Goal: Use online tool/utility

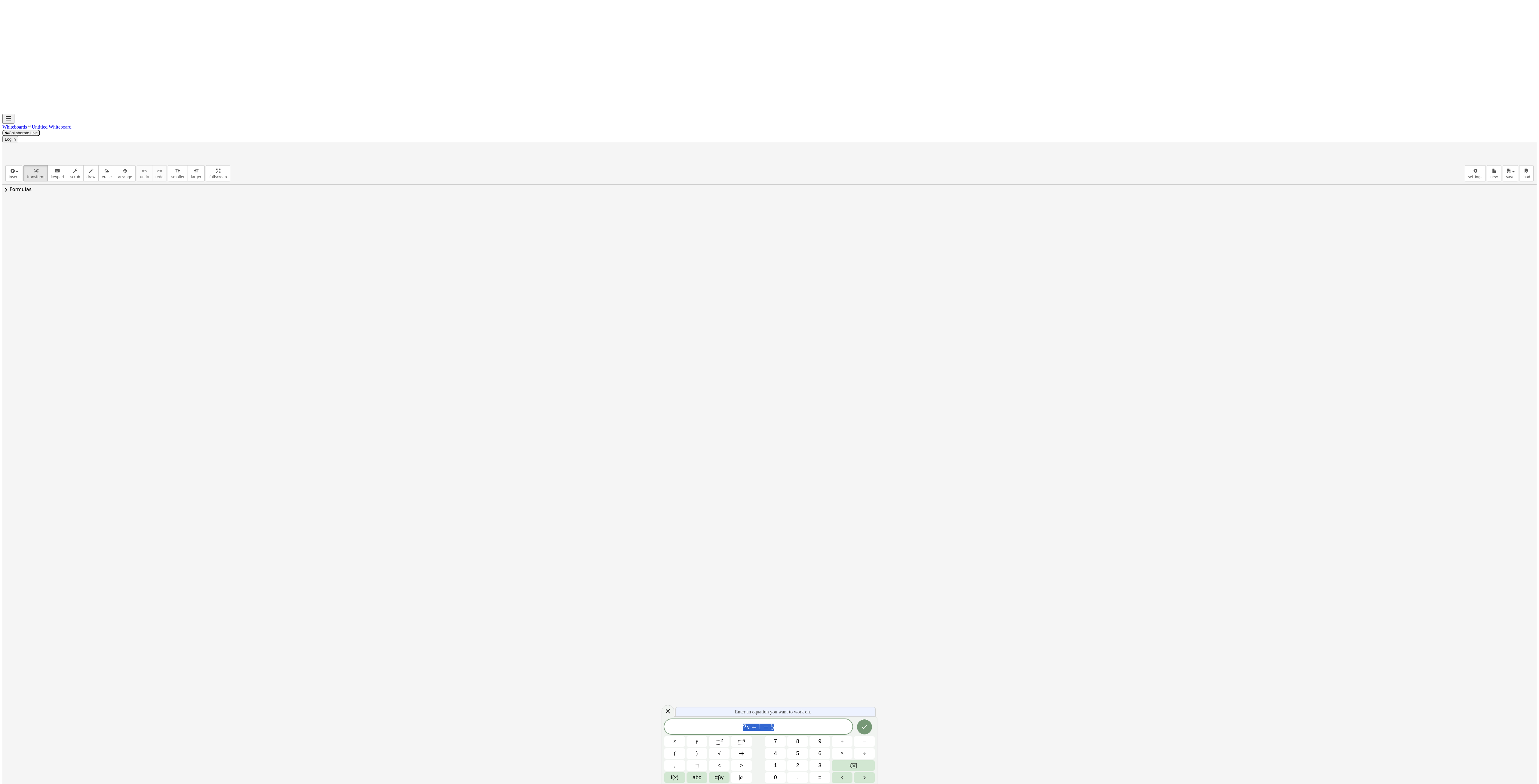
drag, startPoint x: 624, startPoint y: 216, endPoint x: 439, endPoint y: 322, distance: 213.2
click at [87, 175] on span "draw" at bounding box center [91, 177] width 9 height 4
drag, startPoint x: 182, startPoint y: 149, endPoint x: 418, endPoint y: 506, distance: 428.0
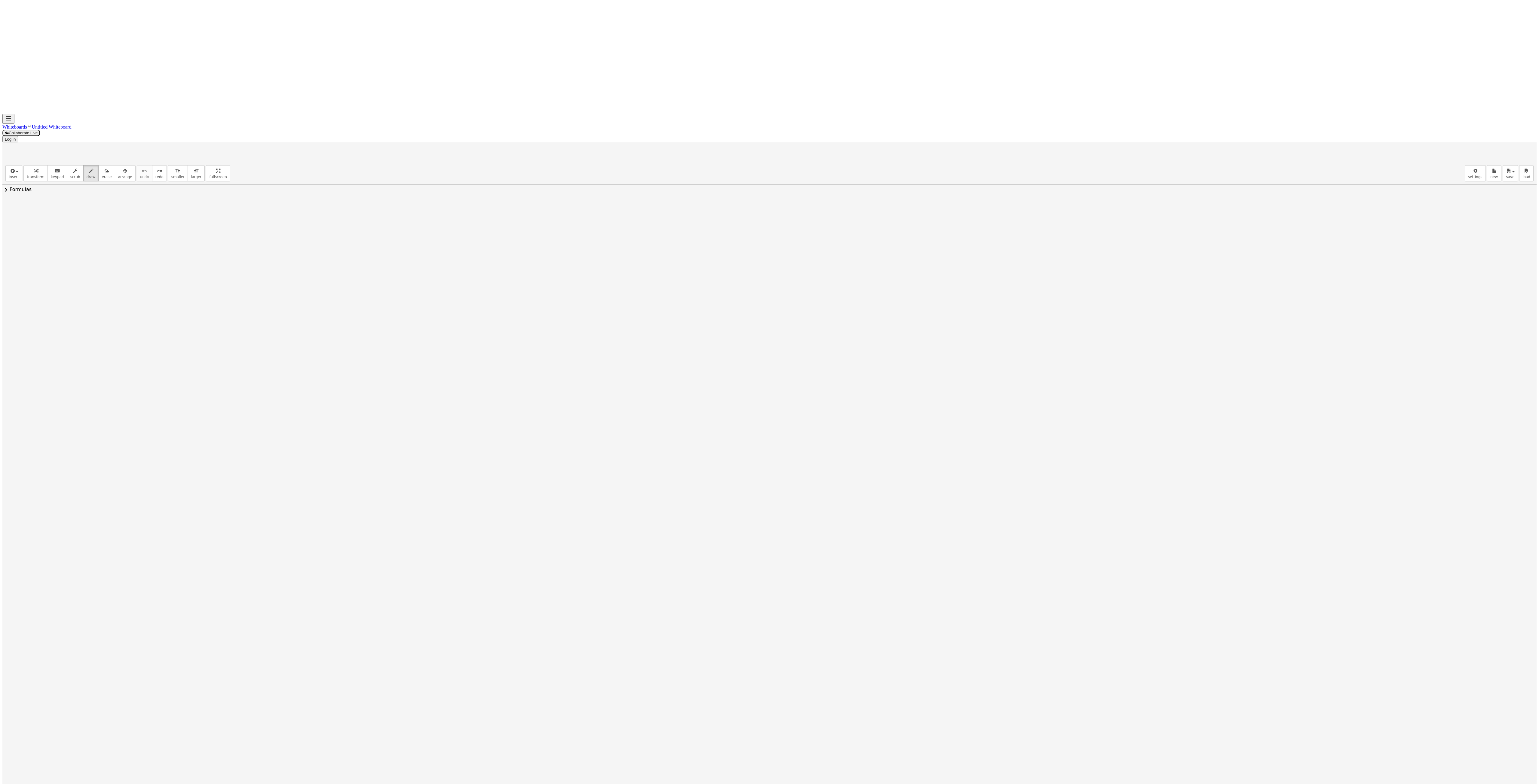
drag, startPoint x: 274, startPoint y: 143, endPoint x: 136, endPoint y: 321, distance: 225.2
drag, startPoint x: 327, startPoint y: 100, endPoint x: 197, endPoint y: 312, distance: 248.7
drag, startPoint x: 348, startPoint y: 70, endPoint x: 169, endPoint y: 351, distance: 333.2
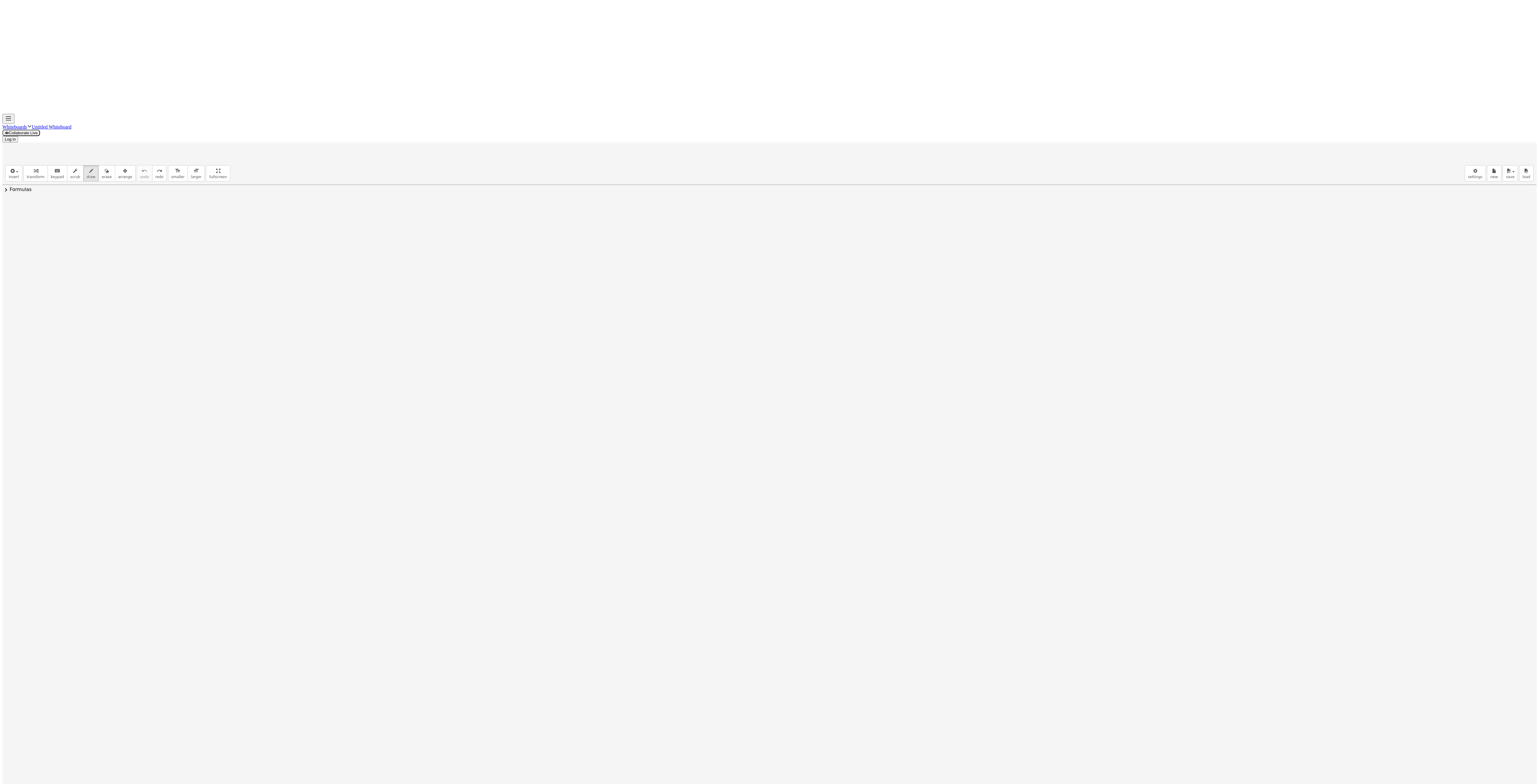
drag, startPoint x: 262, startPoint y: 146, endPoint x: 193, endPoint y: 319, distance: 186.3
drag, startPoint x: 405, startPoint y: 100, endPoint x: 277, endPoint y: 238, distance: 188.2
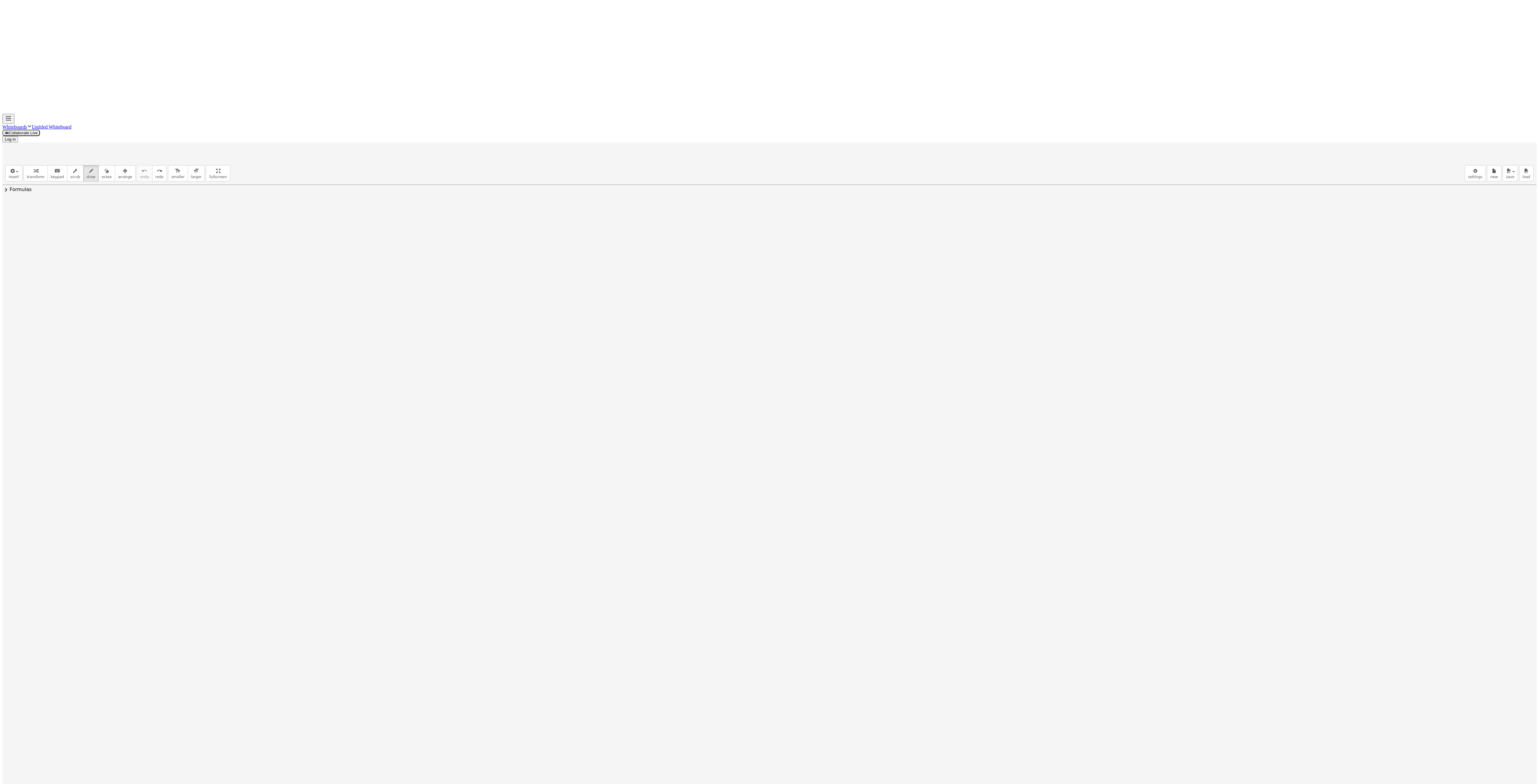
drag, startPoint x: 304, startPoint y: 69, endPoint x: 155, endPoint y: 185, distance: 188.8
drag, startPoint x: 285, startPoint y: 36, endPoint x: 213, endPoint y: 216, distance: 193.9
drag, startPoint x: 276, startPoint y: 57, endPoint x: 180, endPoint y: 200, distance: 172.2
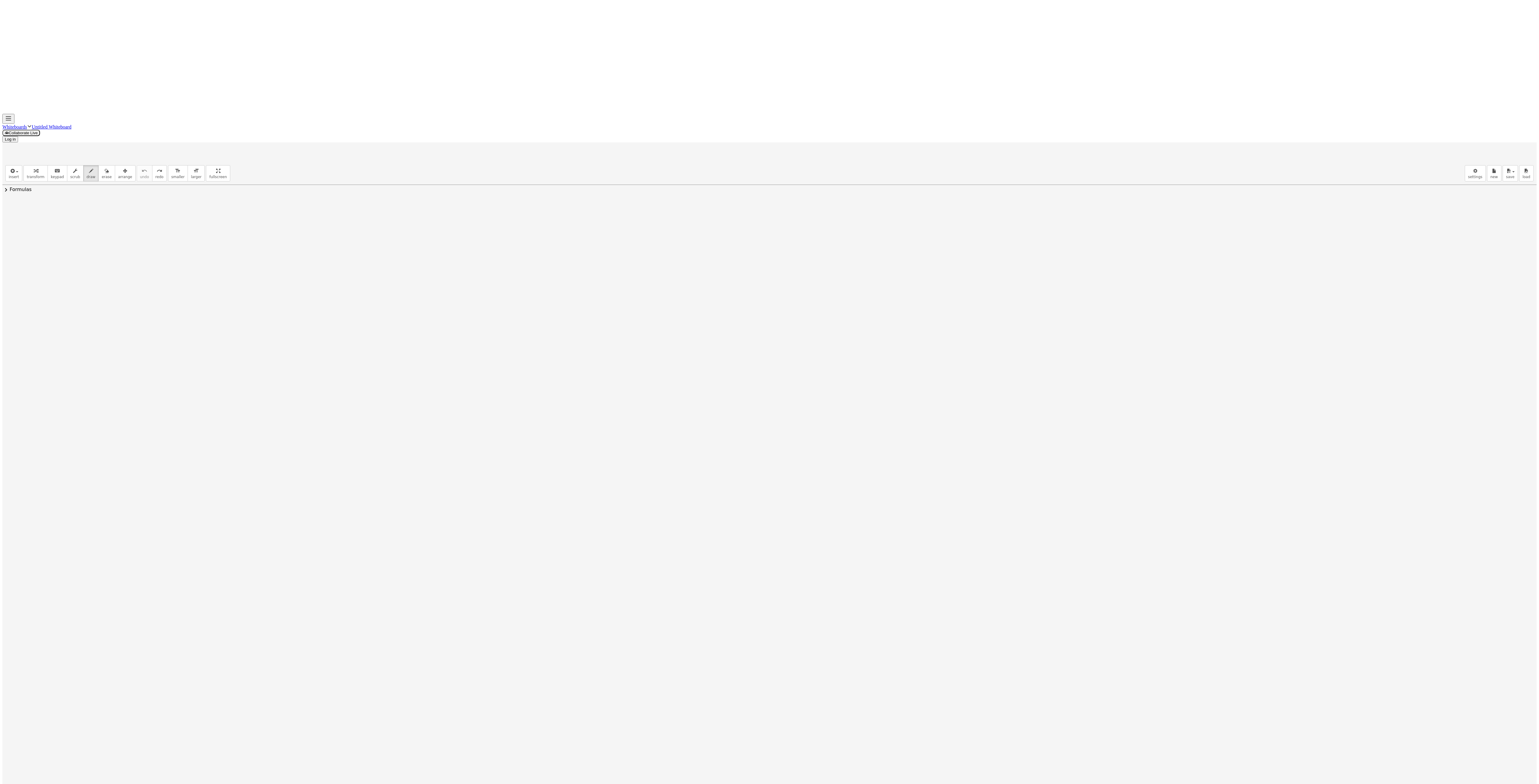
drag, startPoint x: 311, startPoint y: 66, endPoint x: 158, endPoint y: 229, distance: 223.6
drag, startPoint x: 301, startPoint y: 82, endPoint x: 143, endPoint y: 230, distance: 216.5
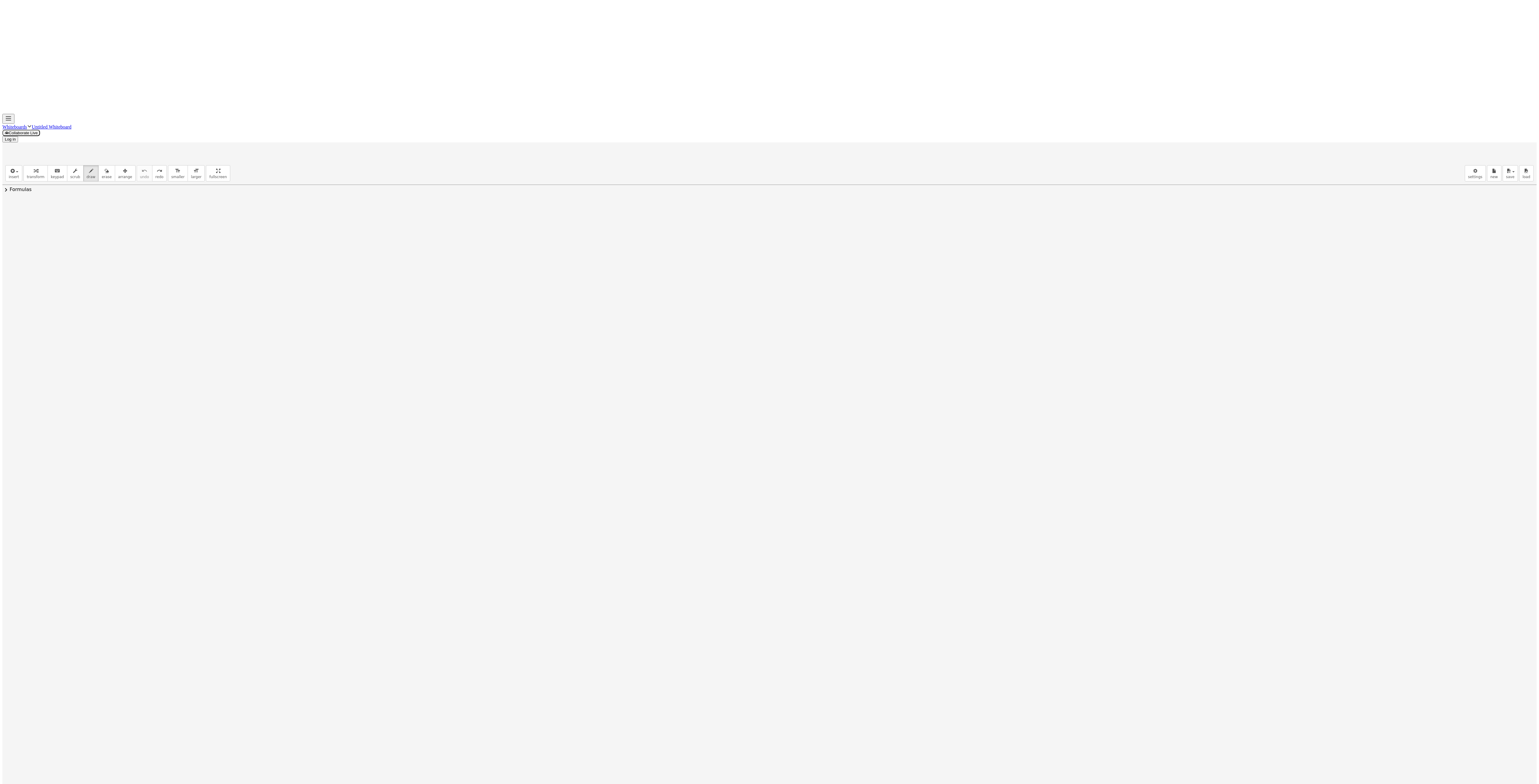
drag, startPoint x: 313, startPoint y: 60, endPoint x: 146, endPoint y: 261, distance: 261.3
drag, startPoint x: 321, startPoint y: 66, endPoint x: 141, endPoint y: 260, distance: 264.6
drag, startPoint x: 303, startPoint y: 79, endPoint x: 151, endPoint y: 187, distance: 186.5
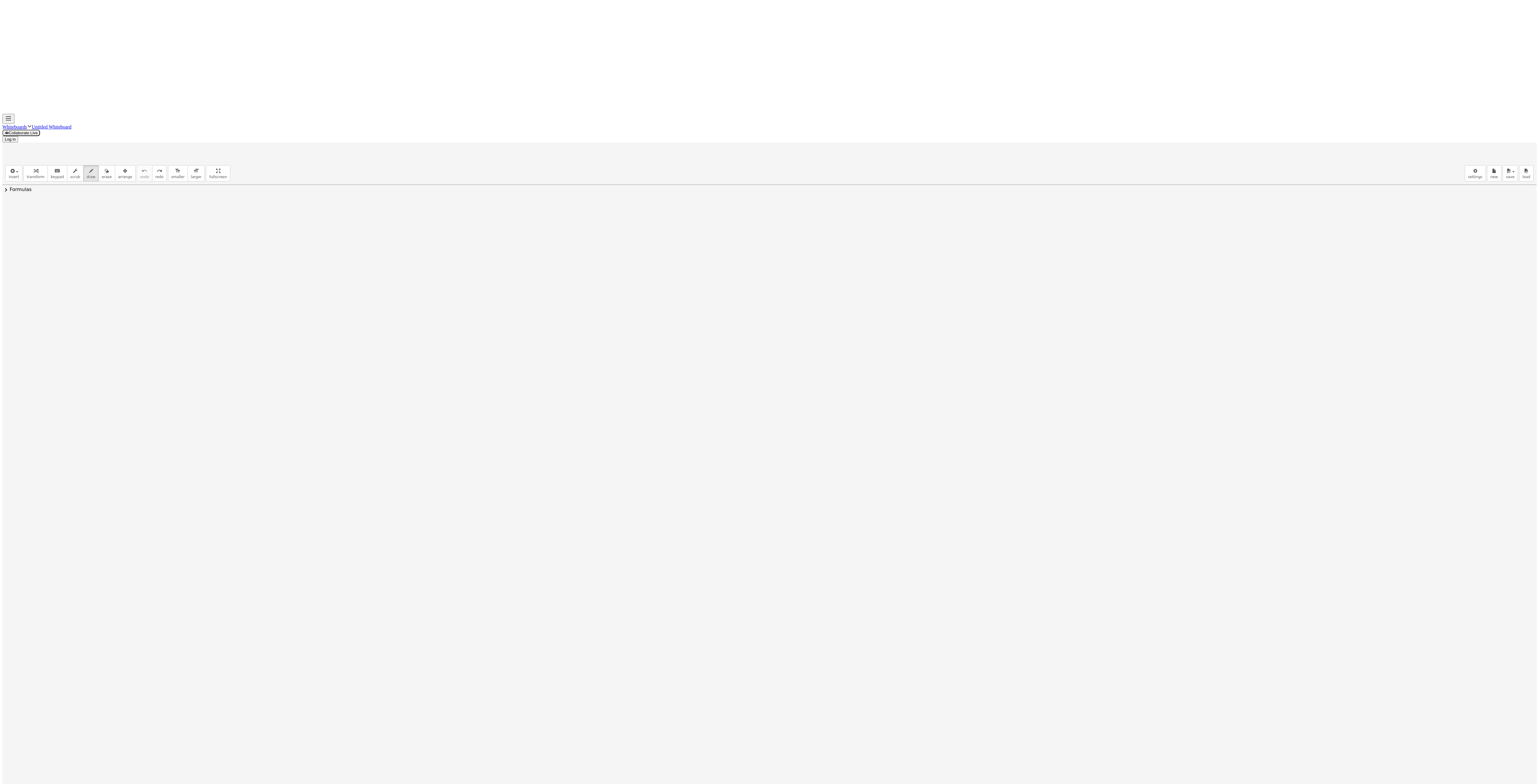
drag, startPoint x: 328, startPoint y: 78, endPoint x: 164, endPoint y: 170, distance: 188.0
drag, startPoint x: 314, startPoint y: 59, endPoint x: 154, endPoint y: 198, distance: 211.9
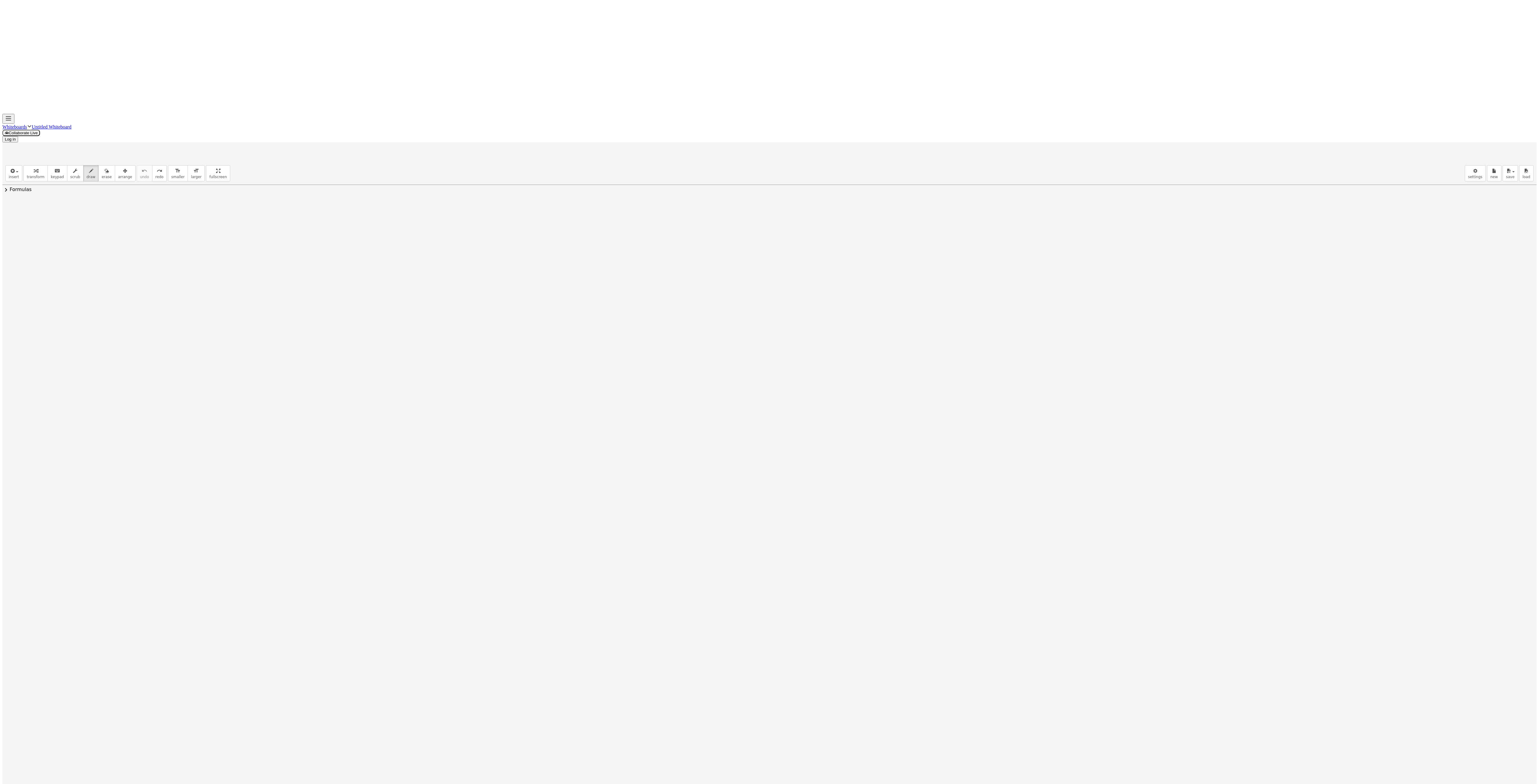
drag, startPoint x: 358, startPoint y: 55, endPoint x: 210, endPoint y: 233, distance: 231.5
drag, startPoint x: 400, startPoint y: 63, endPoint x: 195, endPoint y: 186, distance: 239.1
drag, startPoint x: 272, startPoint y: 76, endPoint x: 163, endPoint y: 189, distance: 157.0
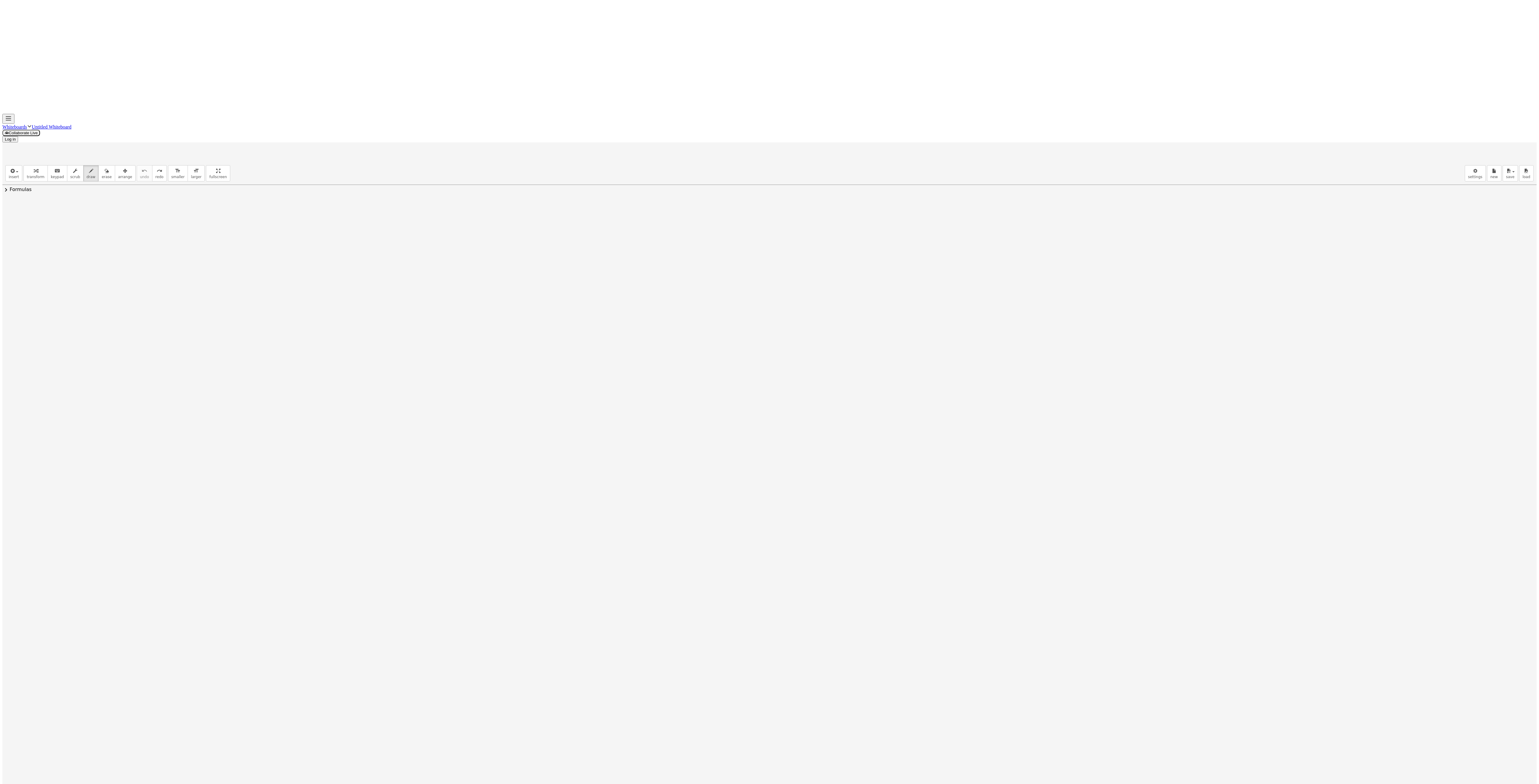
drag, startPoint x: 318, startPoint y: 57, endPoint x: 99, endPoint y: 200, distance: 261.6
drag, startPoint x: 214, startPoint y: 74, endPoint x: 68, endPoint y: 217, distance: 204.4
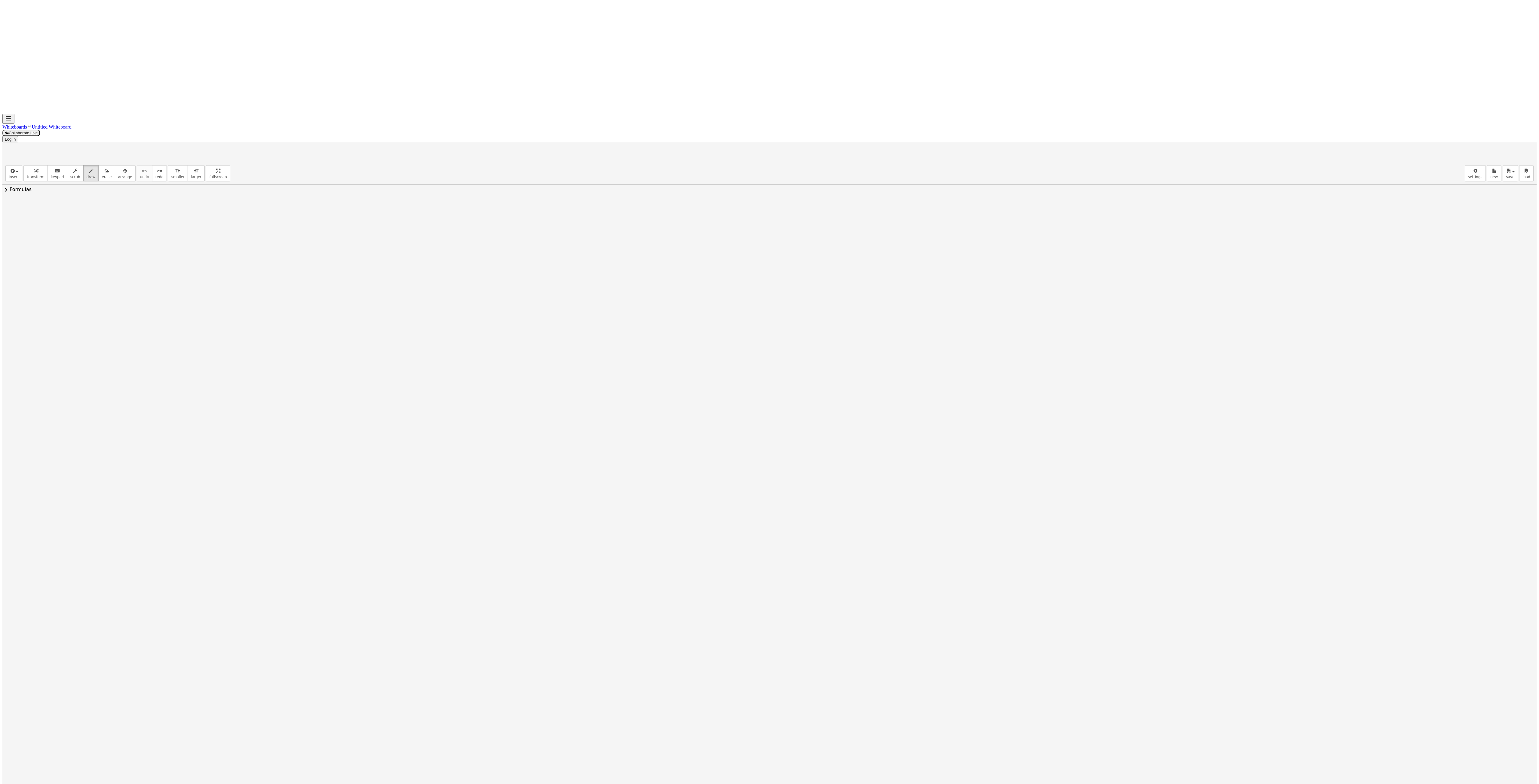
drag, startPoint x: 317, startPoint y: 59, endPoint x: 129, endPoint y: 198, distance: 233.8
drag, startPoint x: 313, startPoint y: 73, endPoint x: 107, endPoint y: 194, distance: 238.9
drag, startPoint x: 698, startPoint y: 70, endPoint x: 456, endPoint y: 197, distance: 273.3
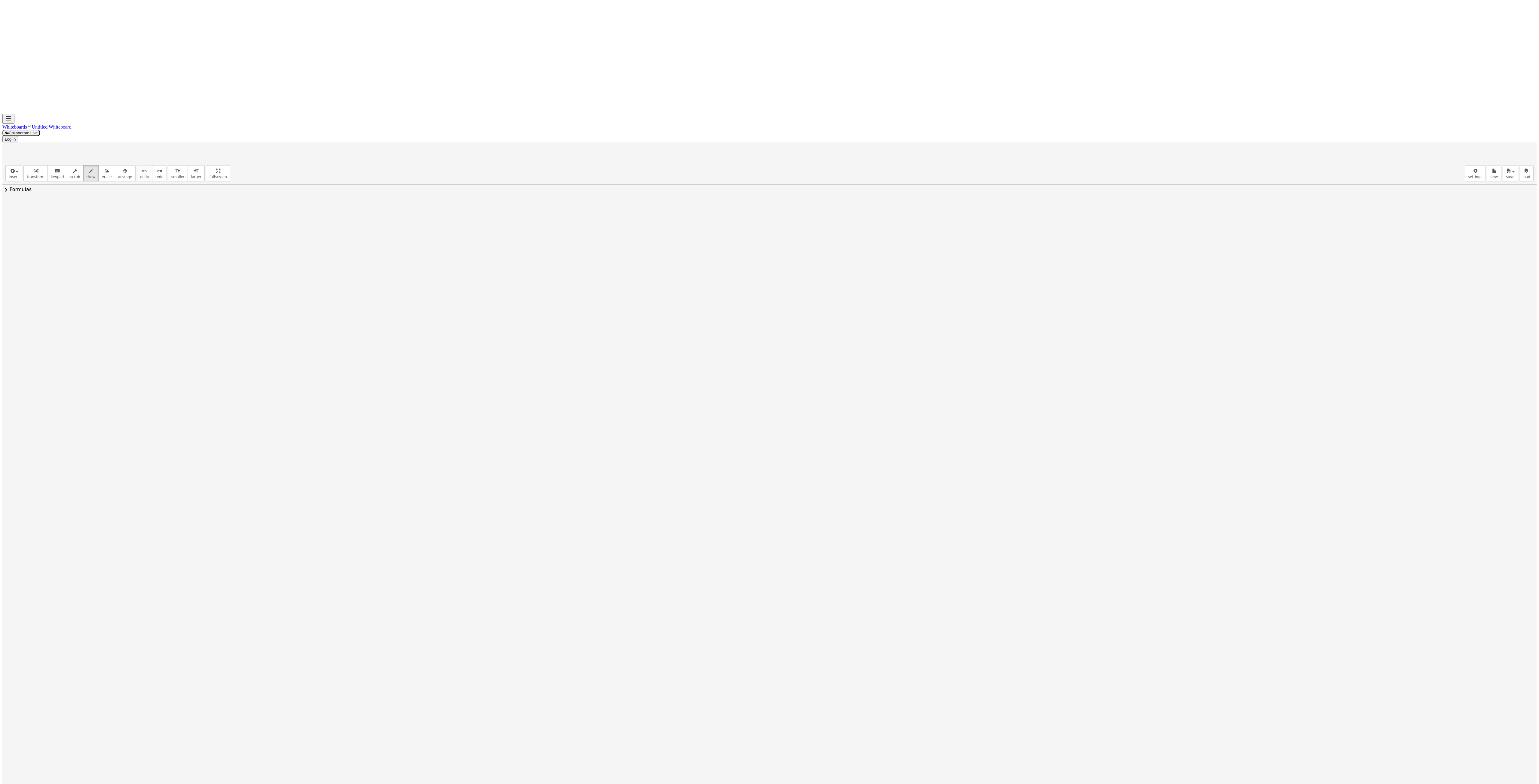
drag, startPoint x: 940, startPoint y: 85, endPoint x: 716, endPoint y: 210, distance: 256.5
drag, startPoint x: 1194, startPoint y: 69, endPoint x: 899, endPoint y: 243, distance: 342.5
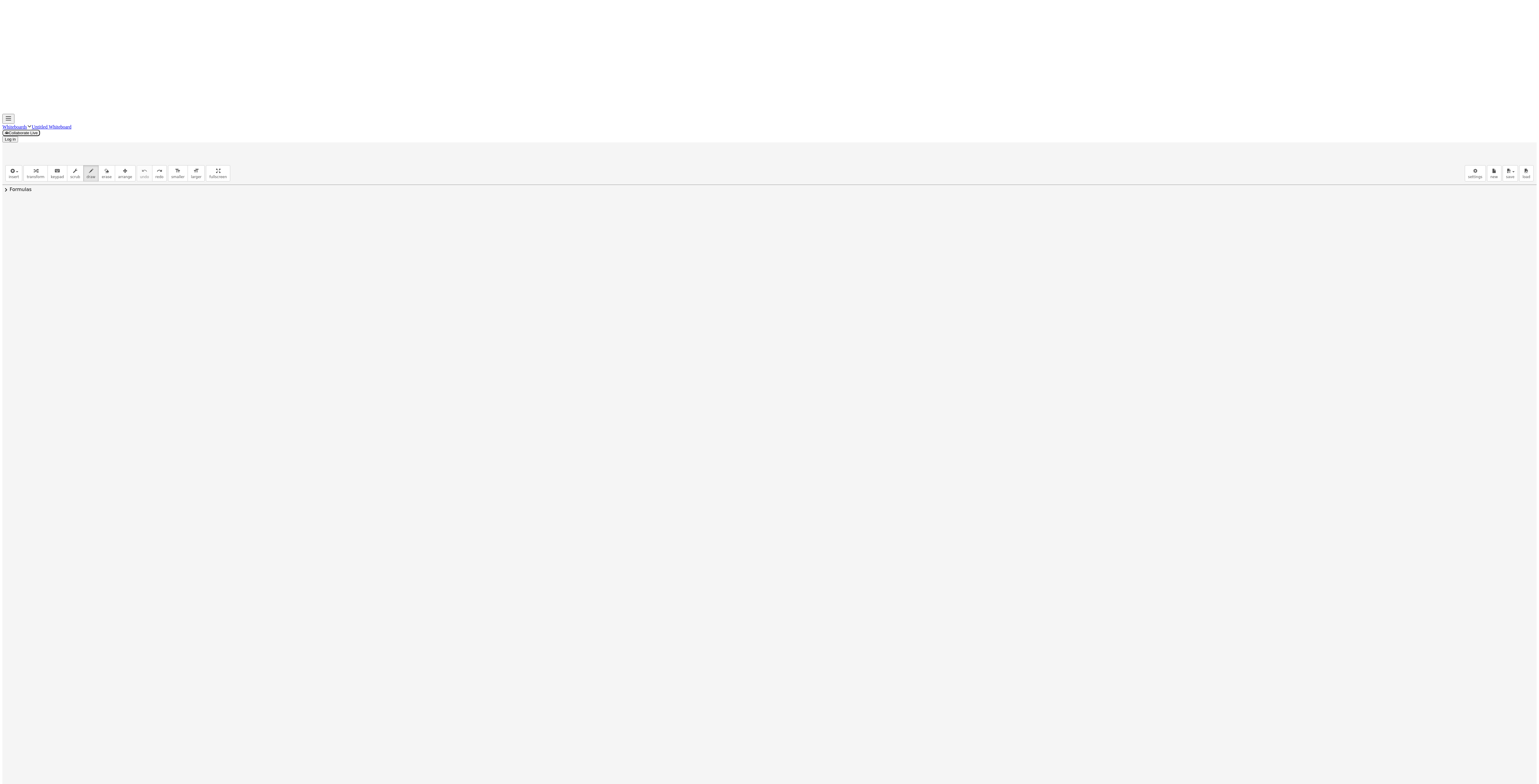
drag, startPoint x: 1377, startPoint y: 53, endPoint x: 1096, endPoint y: 236, distance: 335.3
click at [1040, 114] on div "Whiteboards Untitled Whiteboard Collaborate Live Log in" at bounding box center [770, 128] width 1534 height 29
